Goal: Task Accomplishment & Management: Manage account settings

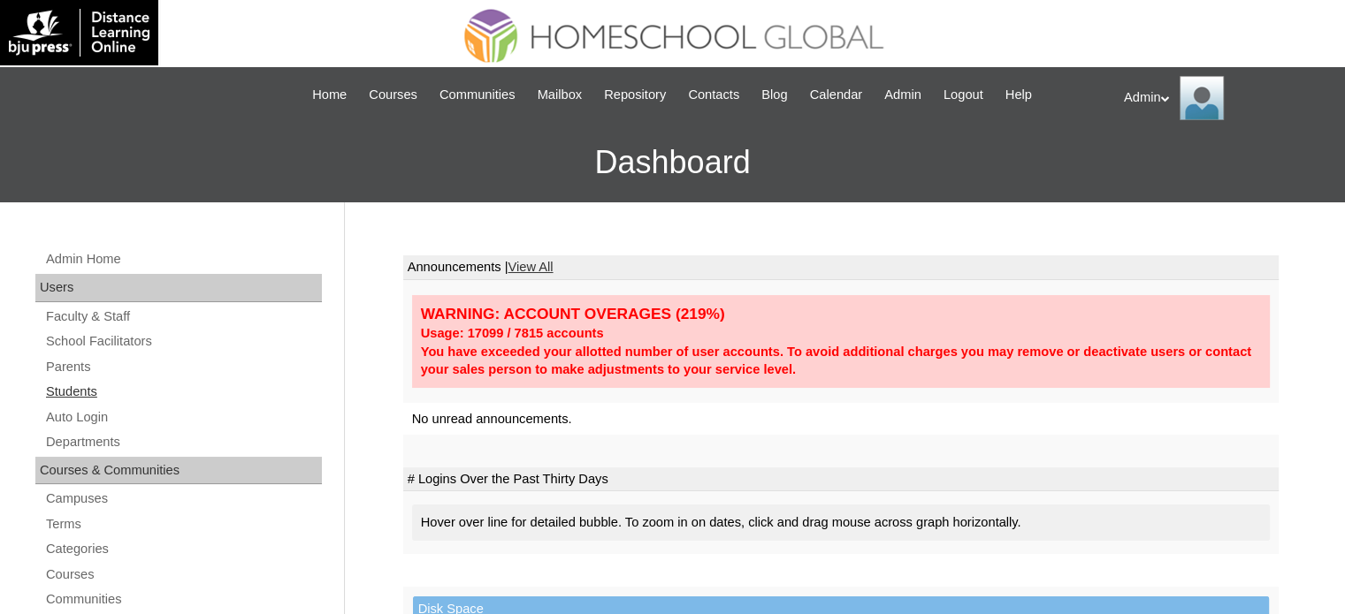
click at [81, 384] on link "Students" at bounding box center [183, 392] width 278 height 22
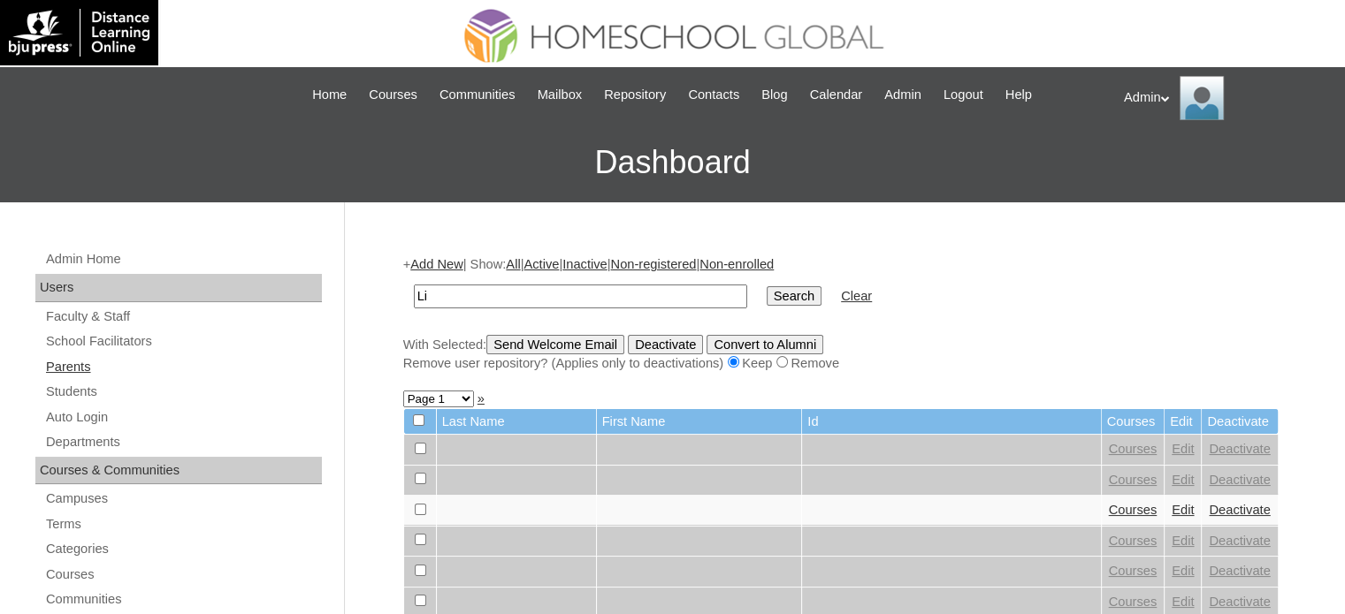
type input "L"
type input "K"
type input "Jerome"
click at [767, 286] on input "Search" at bounding box center [794, 295] width 55 height 19
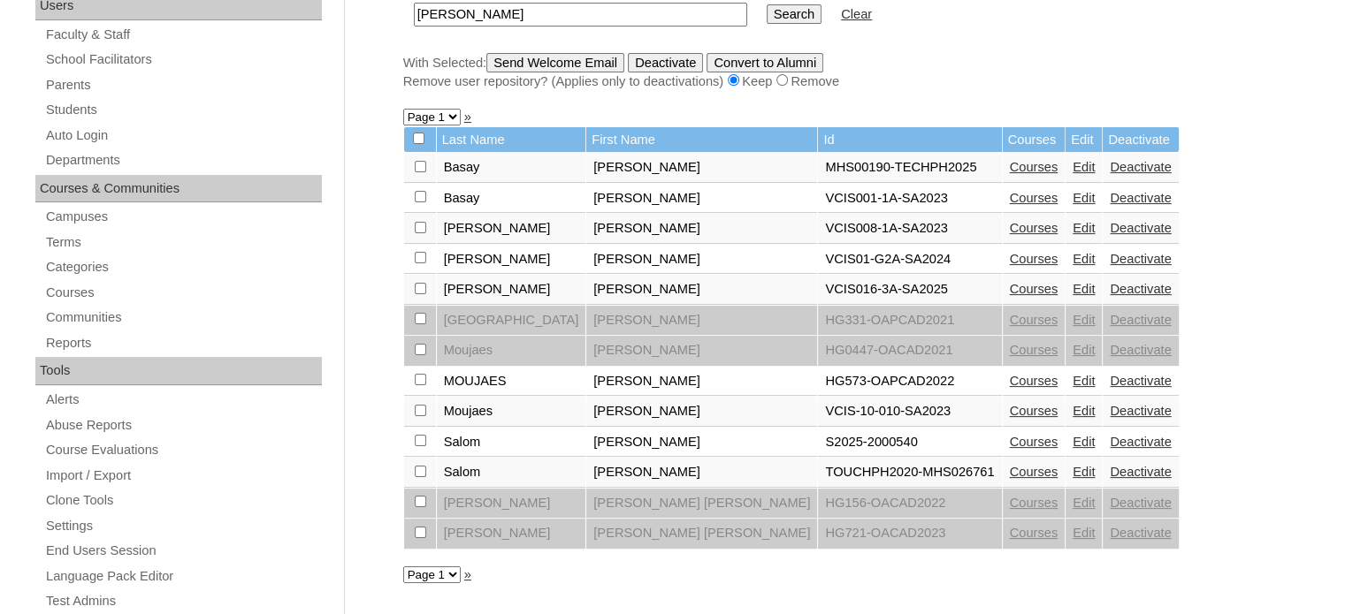
scroll to position [322, 0]
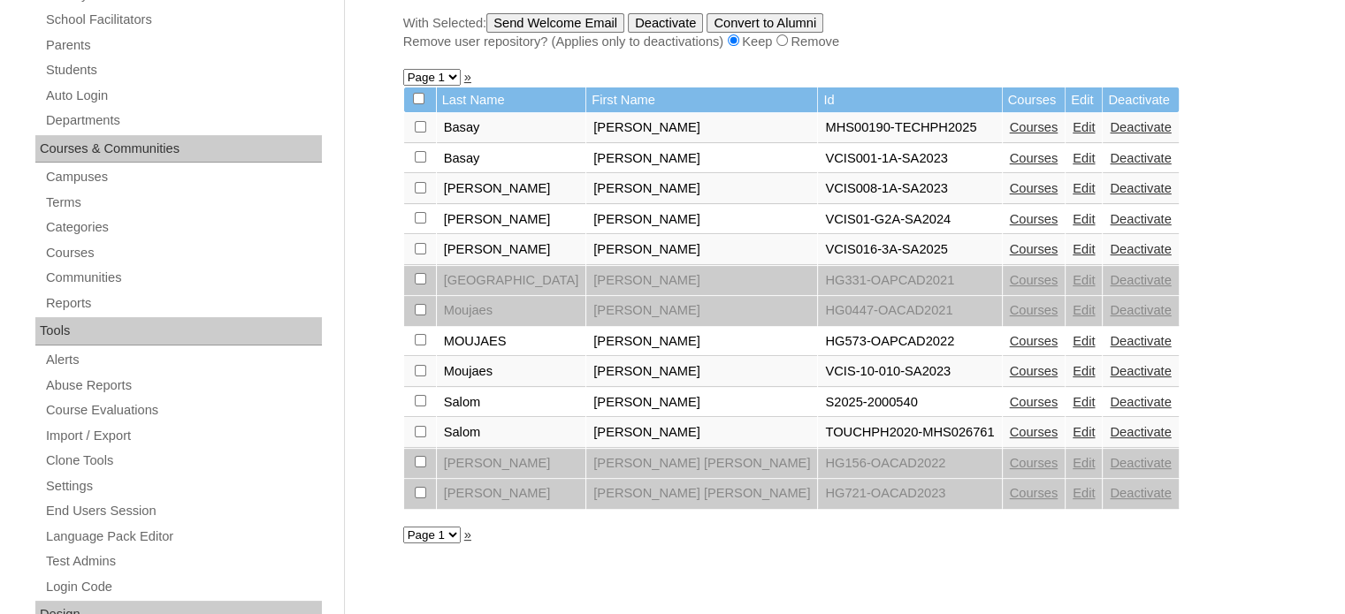
click at [1010, 402] on link "Courses" at bounding box center [1034, 402] width 49 height 14
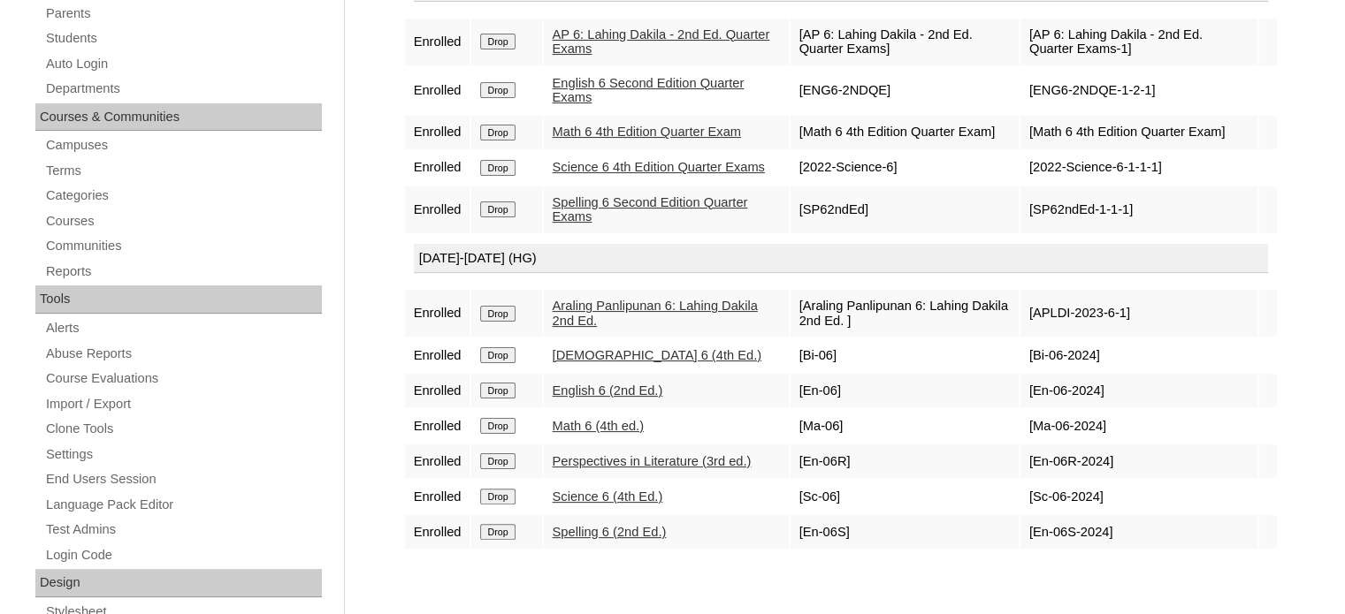
scroll to position [145, 0]
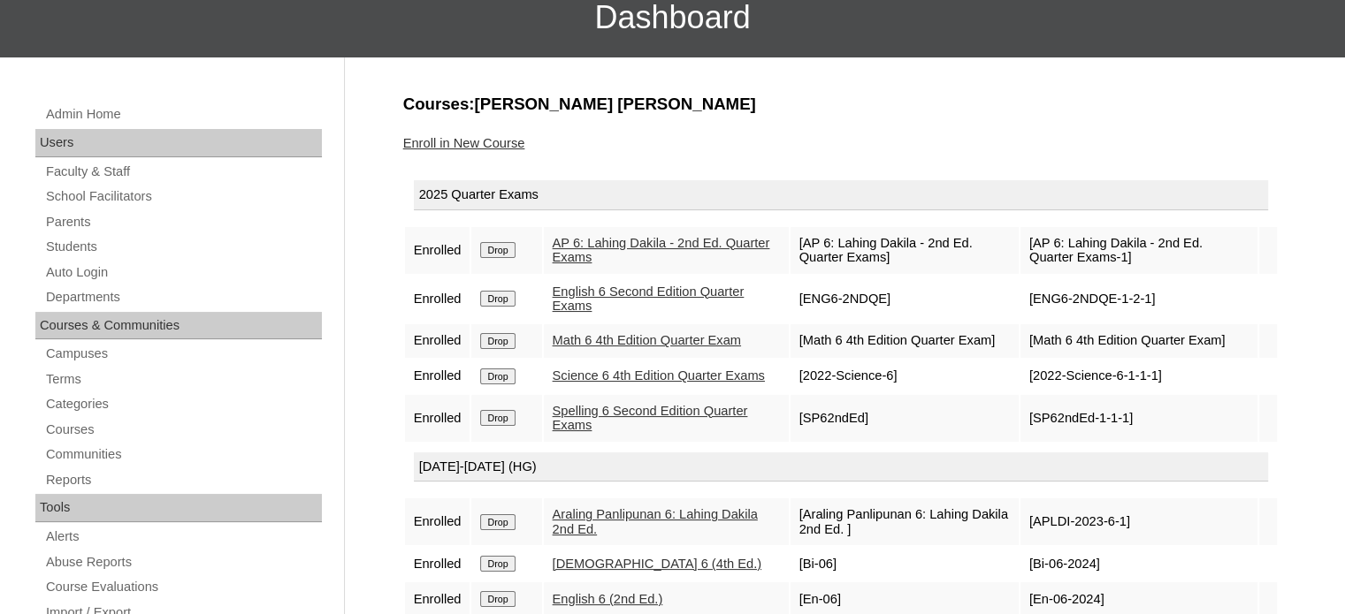
click at [452, 136] on link "Enroll in New Course" at bounding box center [464, 143] width 122 height 14
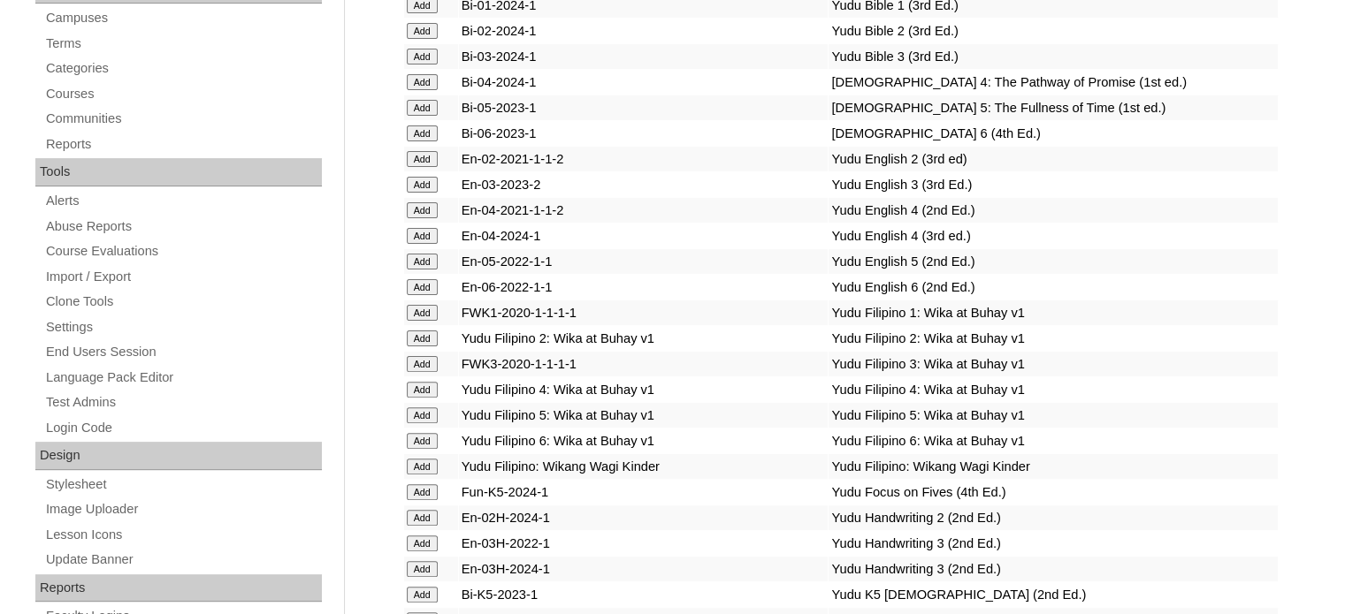
scroll to position [2653, 0]
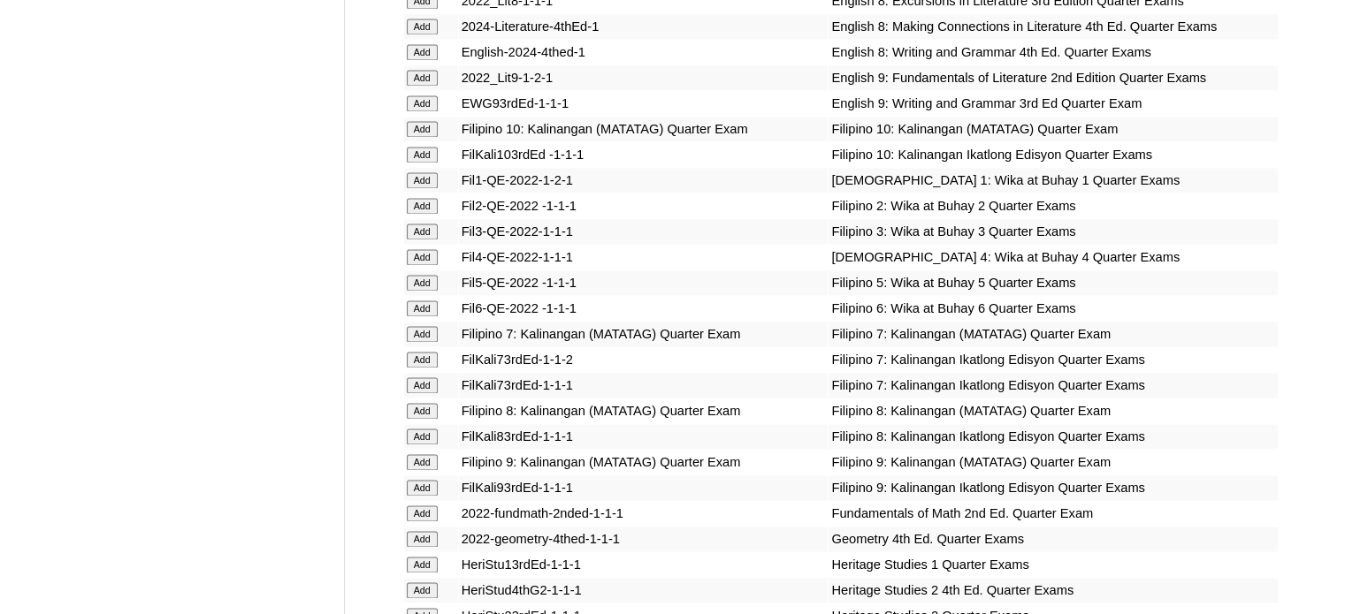
click at [429, 311] on input "Add" at bounding box center [422, 309] width 31 height 16
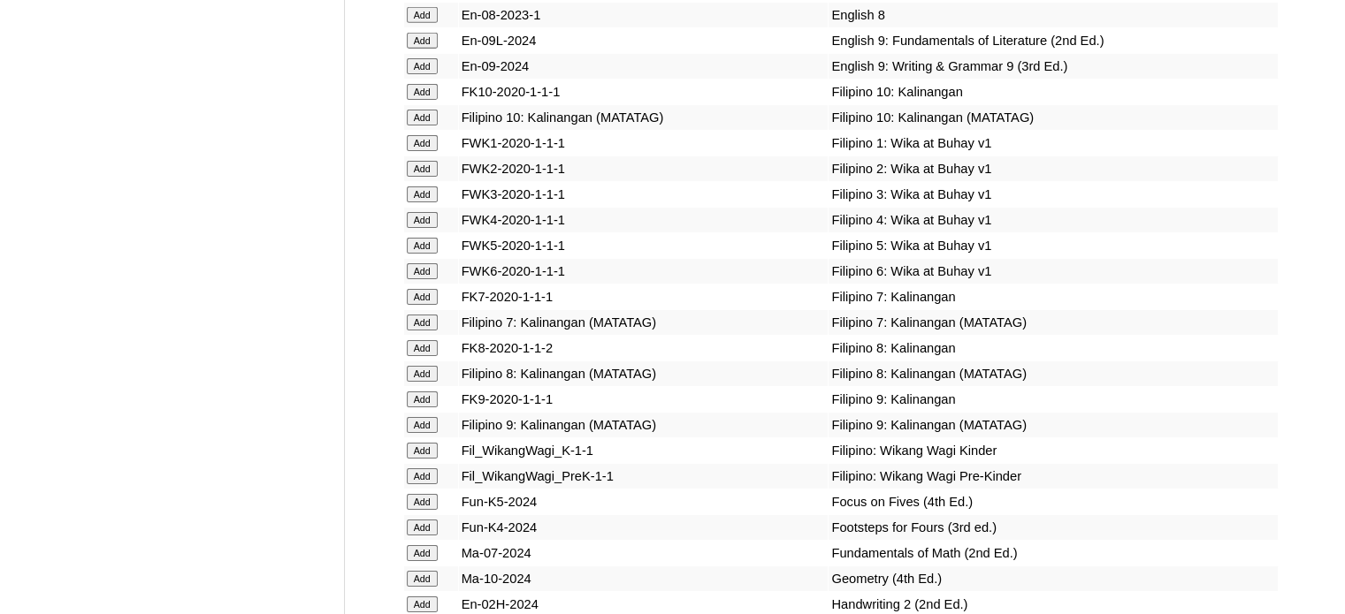
click at [429, 279] on input "Add" at bounding box center [422, 271] width 31 height 16
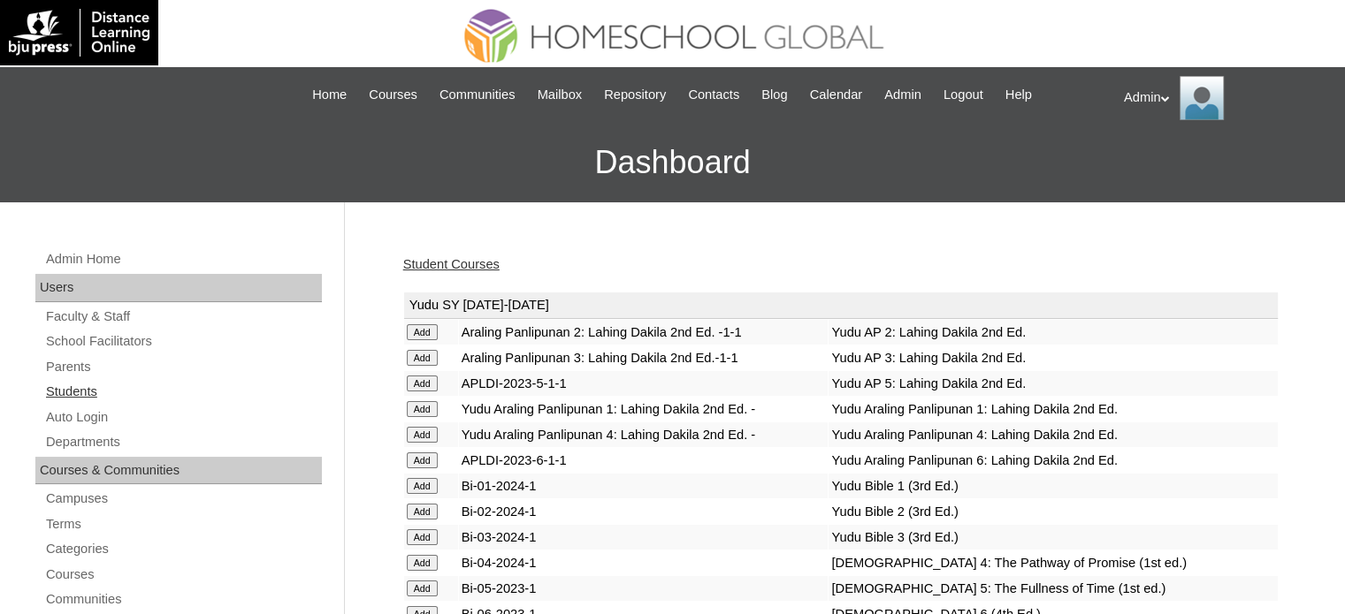
click at [71, 386] on link "Students" at bounding box center [183, 392] width 278 height 22
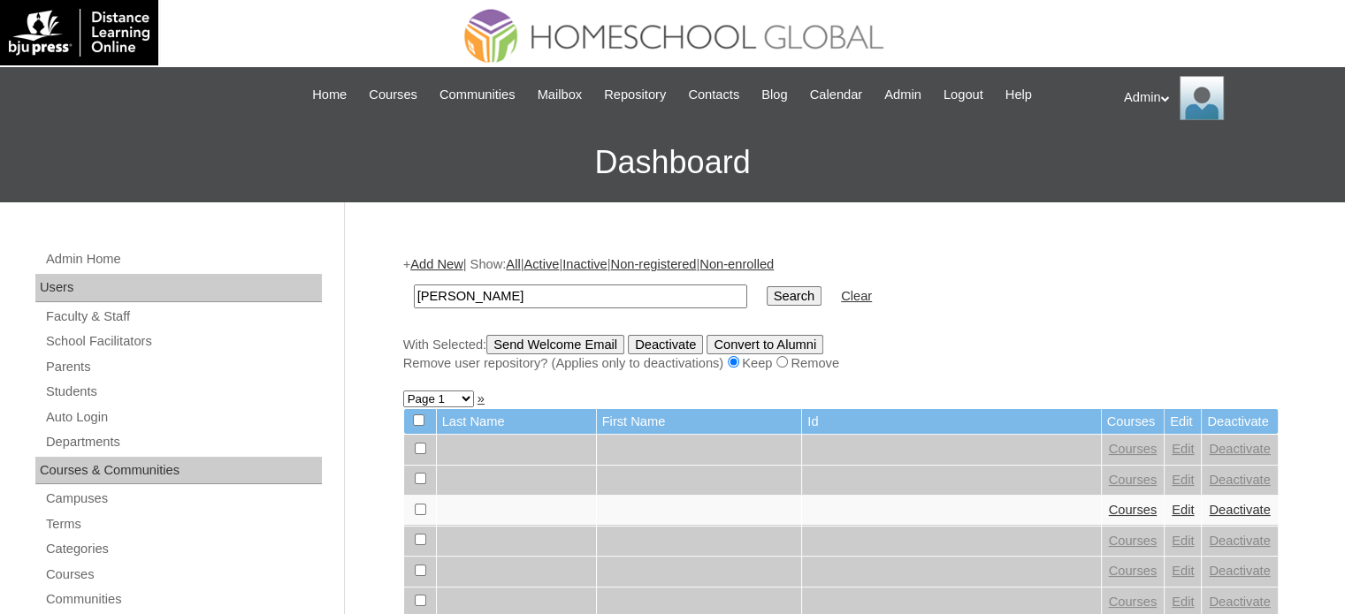
type input "[PERSON_NAME]"
click at [767, 296] on input "Search" at bounding box center [794, 295] width 55 height 19
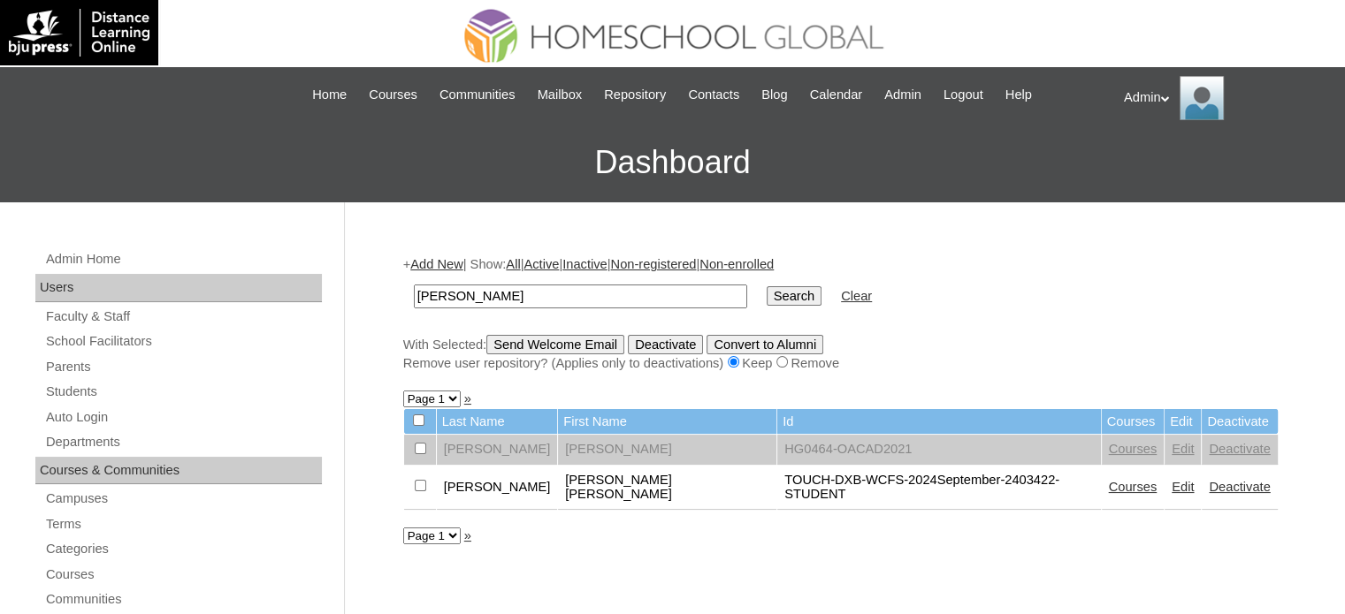
click at [1109, 480] on link "Courses" at bounding box center [1133, 487] width 49 height 14
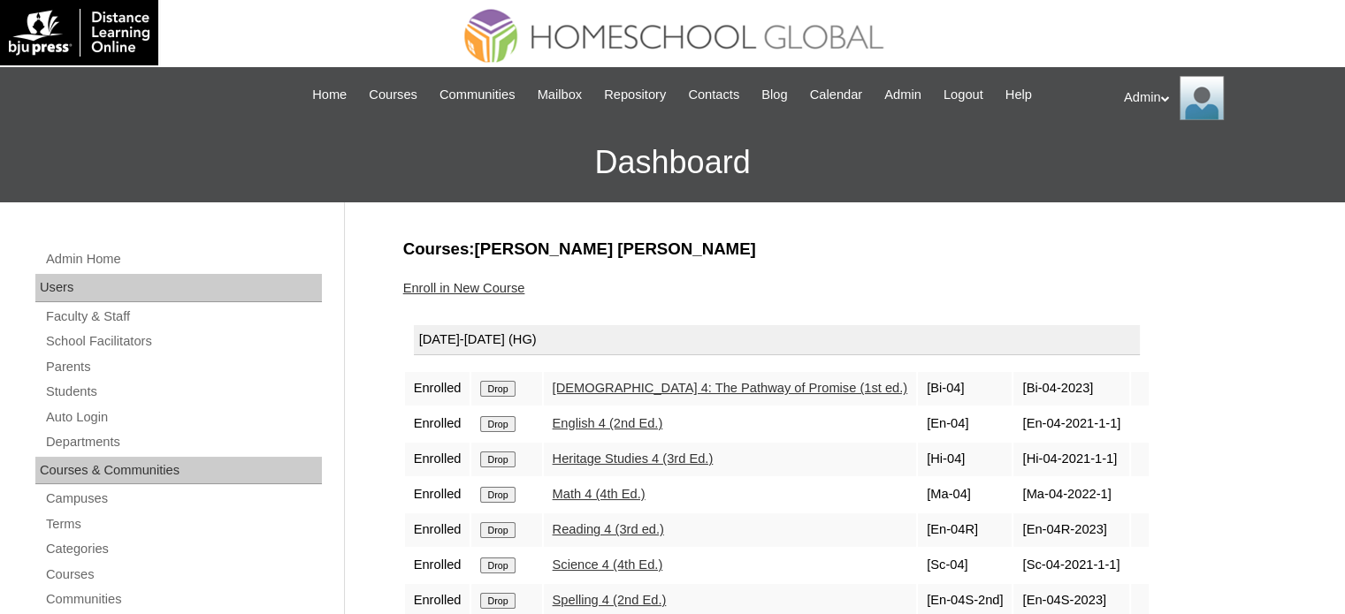
scroll to position [187, 0]
